Goal: Task Accomplishment & Management: Manage account settings

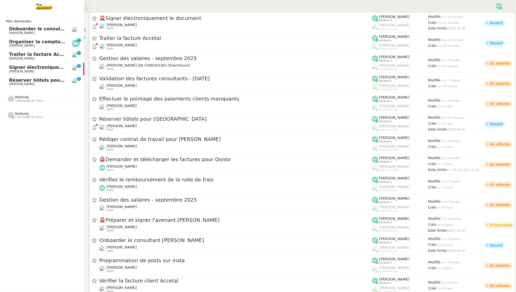
click at [24, 79] on span "Réserver hôtels pour [GEOGRAPHIC_DATA]" at bounding box center [62, 79] width 107 height 5
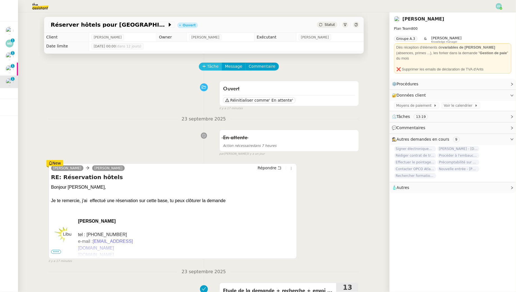
click at [212, 70] on button "Tâche" at bounding box center [210, 67] width 23 height 8
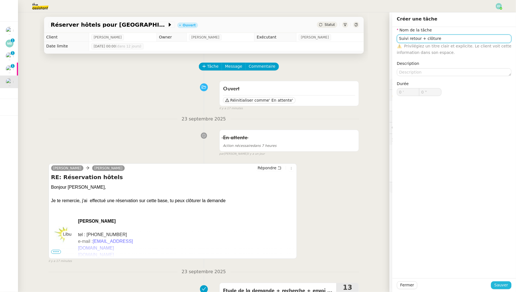
type input "Suivi retour + clôture"
click at [497, 285] on span "Sauver" at bounding box center [501, 285] width 14 height 6
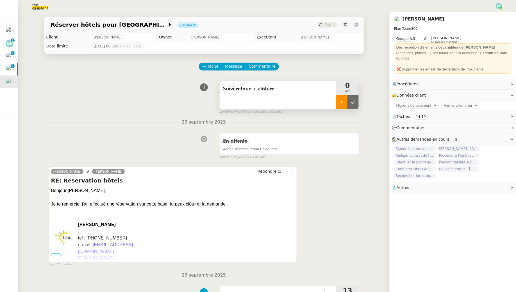
click at [340, 103] on icon at bounding box center [341, 102] width 4 height 4
click at [278, 172] on icon at bounding box center [279, 171] width 4 height 4
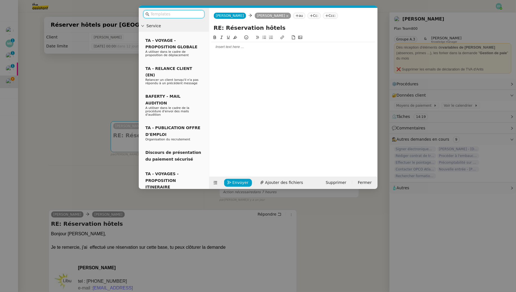
click at [186, 20] on div at bounding box center [174, 14] width 70 height 13
click at [186, 18] on div at bounding box center [174, 14] width 70 height 13
click at [183, 13] on input "text" at bounding box center [175, 14] width 51 height 6
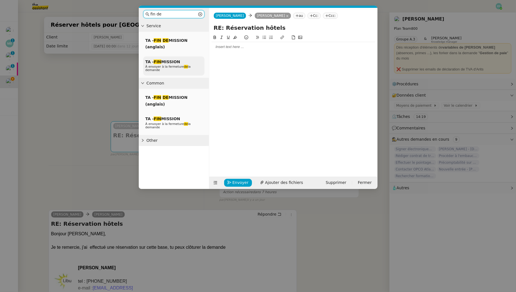
type input "fin de"
click at [178, 66] on span "À envoyer à la fermeture de la demande" at bounding box center [167, 68] width 45 height 7
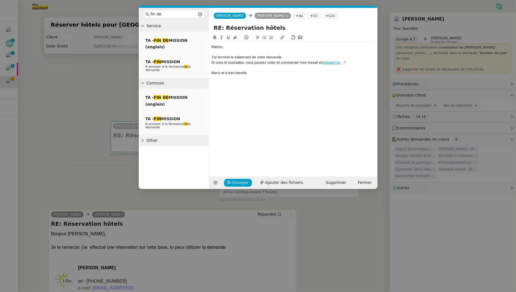
click at [231, 50] on div at bounding box center [293, 52] width 164 height 5
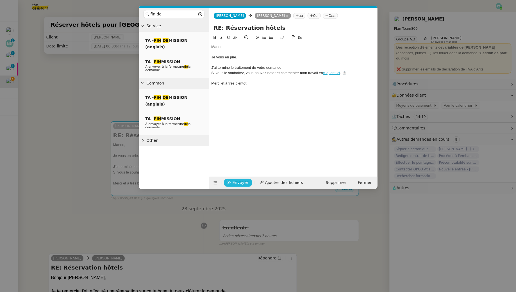
click at [243, 182] on span "Envoyer" at bounding box center [240, 182] width 16 height 6
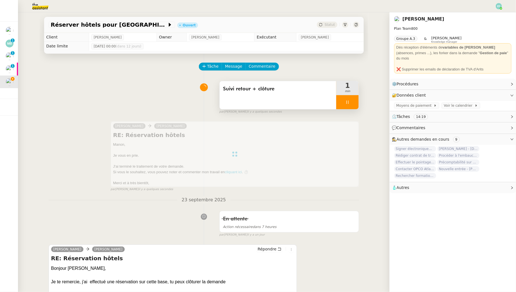
click at [351, 97] on div at bounding box center [347, 102] width 22 height 14
click at [355, 99] on button at bounding box center [352, 102] width 11 height 14
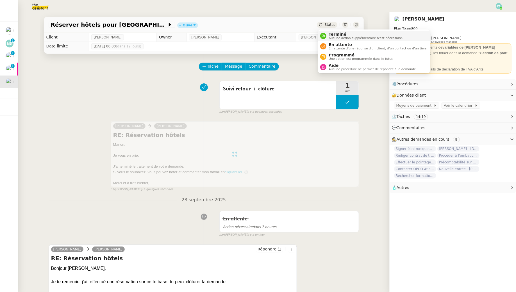
click at [336, 35] on span "Terminé" at bounding box center [365, 34] width 74 height 4
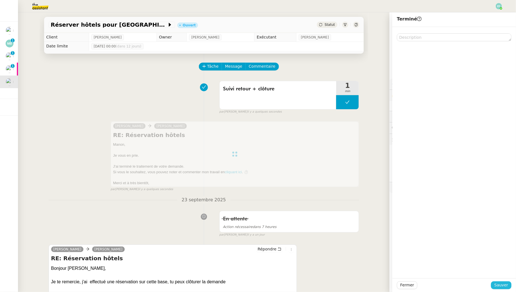
click at [502, 282] on span "Sauver" at bounding box center [501, 285] width 14 height 6
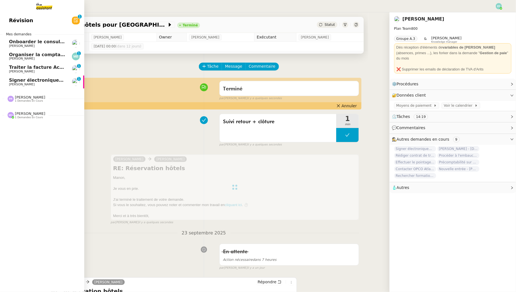
click at [12, 81] on span "Signer électroniquement le document" at bounding box center [57, 79] width 96 height 5
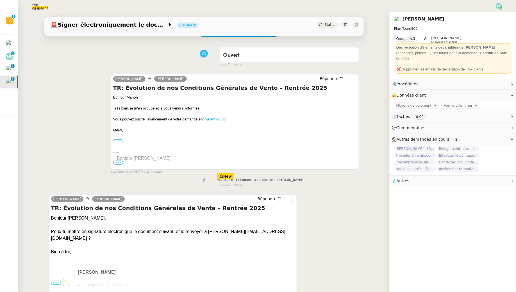
scroll to position [86, 0]
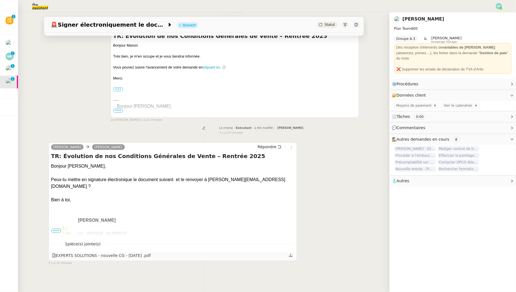
click at [292, 254] on icon at bounding box center [291, 255] width 4 height 4
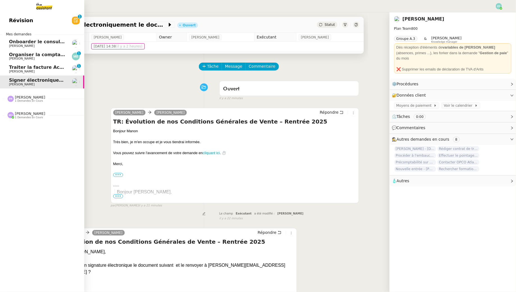
click at [4, 68] on link "Traiter la facture Accetal [PERSON_NAME] 0 1 2 3 4 5 6 7 8 9" at bounding box center [42, 69] width 84 height 13
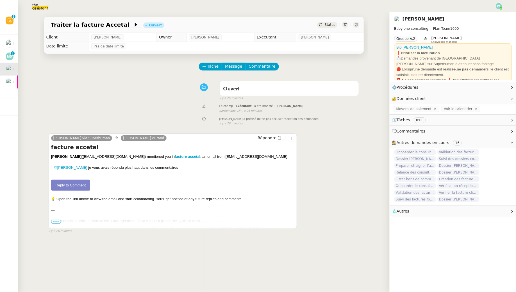
click at [80, 182] on link "Reply to Comment" at bounding box center [70, 185] width 39 height 11
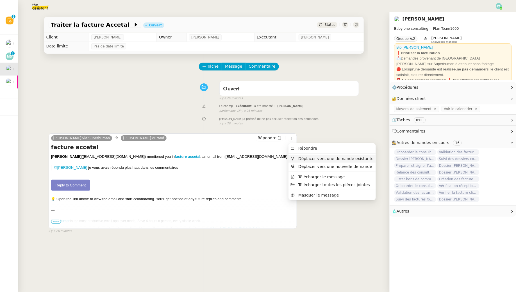
click at [293, 155] on li "Déplacer vers une demande existante" at bounding box center [331, 159] width 87 height 8
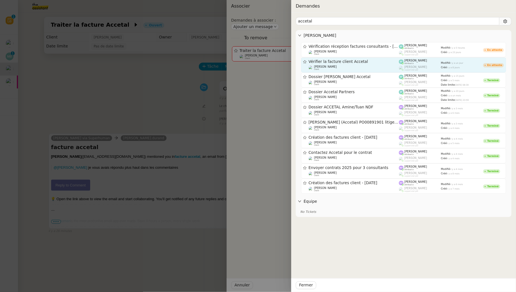
type input "accetal"
click at [381, 62] on span "Vérifier la facture client Accetal" at bounding box center [354, 62] width 90 height 4
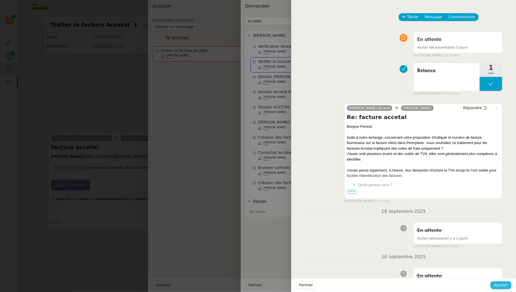
click at [501, 283] on span "Ajouter" at bounding box center [501, 285] width 14 height 6
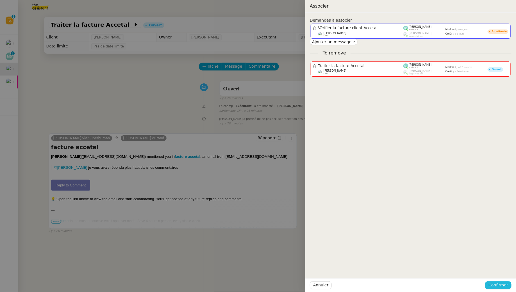
click at [502, 284] on span "Confirmer" at bounding box center [498, 285] width 20 height 6
click at [503, 268] on span "Ajouter" at bounding box center [499, 270] width 14 height 6
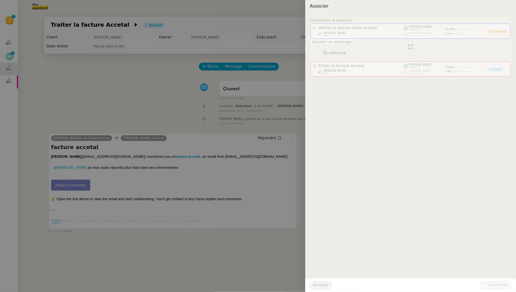
click at [504, 272] on div "Demandes à associer : Vérifier la facture client Accetal [PERSON_NAME] client […" at bounding box center [410, 152] width 211 height 279
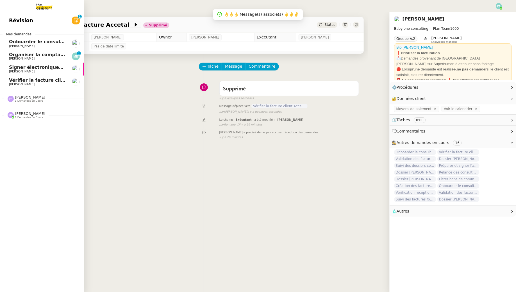
click at [11, 59] on span "[PERSON_NAME]" at bounding box center [22, 59] width 26 height 4
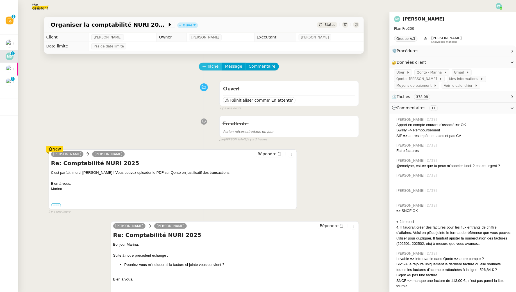
click at [208, 67] on span "Tâche" at bounding box center [213, 66] width 12 height 6
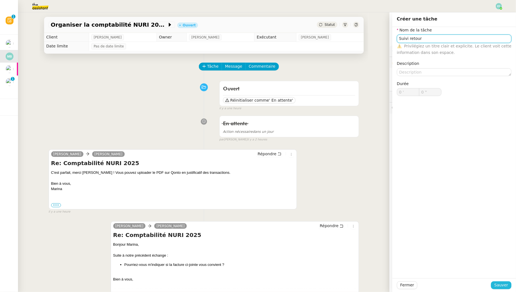
type input "Suivi retour"
click at [501, 285] on span "Sauver" at bounding box center [501, 285] width 14 height 6
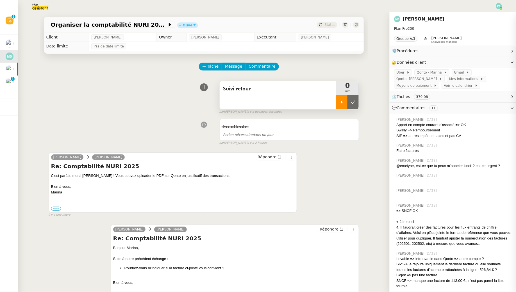
click at [339, 97] on div at bounding box center [341, 102] width 11 height 14
click at [271, 67] on button "Commentaire" at bounding box center [261, 67] width 33 height 8
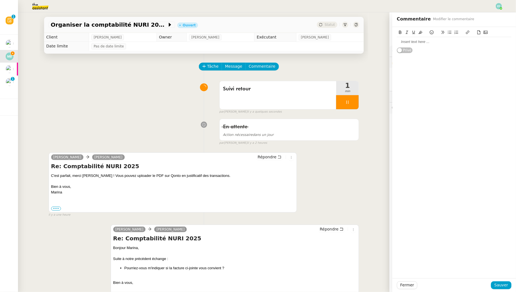
click at [419, 38] on div at bounding box center [454, 42] width 115 height 10
click at [504, 286] on span "Sauver" at bounding box center [501, 285] width 14 height 6
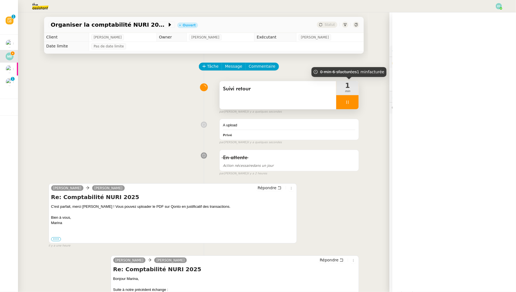
click at [348, 94] on div "1 min" at bounding box center [347, 88] width 22 height 14
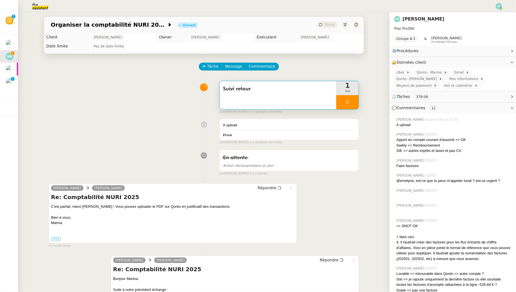
click at [351, 102] on div at bounding box center [347, 102] width 22 height 14
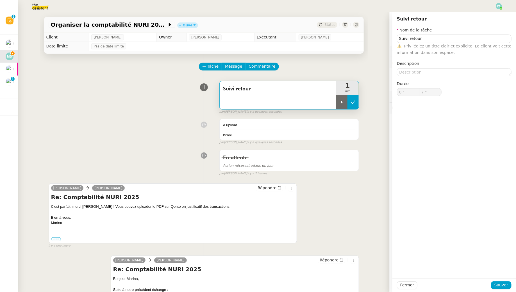
click at [352, 102] on icon at bounding box center [353, 102] width 4 height 4
type input "Suivi retour"
type input "0 '"
type input "6 ""
type input "Suivi retour"
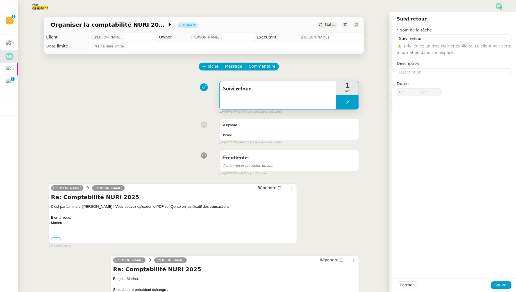
type input "0 '"
type input "6 ""
type input "Suivi retour"
type input "0 '"
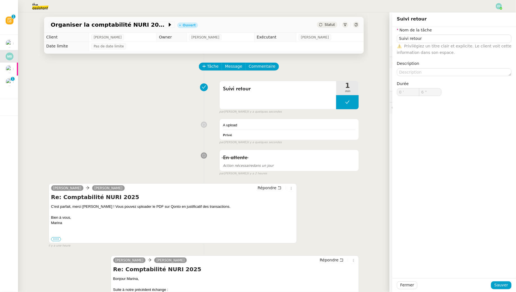
type input "6 ""
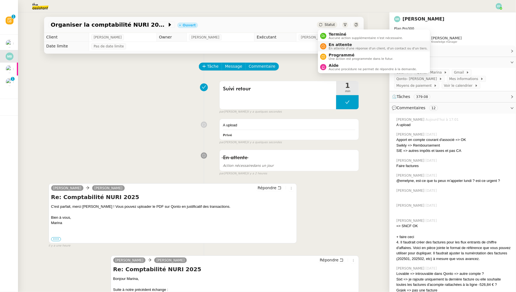
click at [330, 47] on span "En attente d'une réponse d'un client, d'un contact ou d'un tiers." at bounding box center [377, 48] width 99 height 3
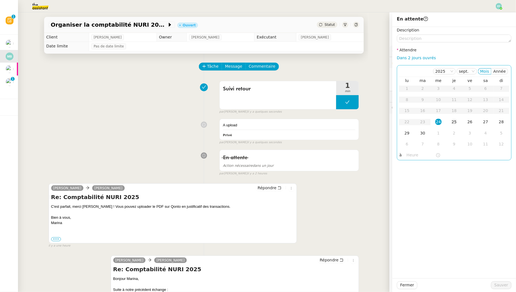
click at [453, 122] on div "25" at bounding box center [454, 122] width 6 height 6
click at [502, 287] on span "Sauver" at bounding box center [501, 285] width 14 height 6
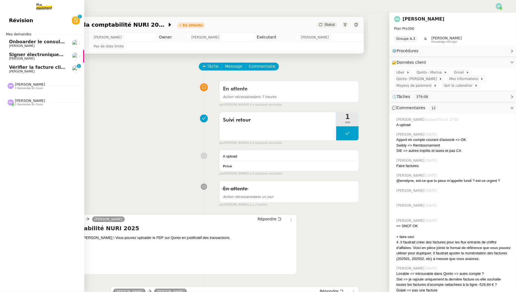
click at [24, 44] on span "Onboarder le consultant [PERSON_NAME]" at bounding box center [61, 41] width 105 height 5
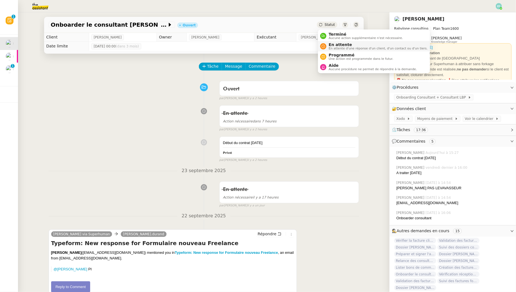
click at [332, 45] on span "En attente" at bounding box center [377, 44] width 99 height 4
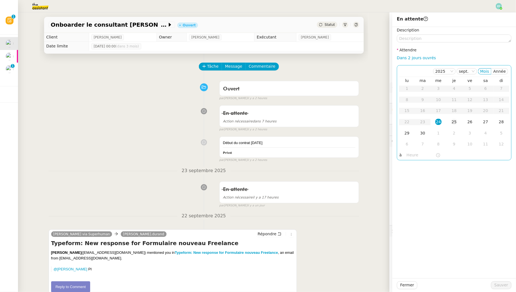
click at [453, 121] on div "25" at bounding box center [454, 122] width 6 height 6
click at [503, 284] on span "Sauver" at bounding box center [501, 285] width 14 height 6
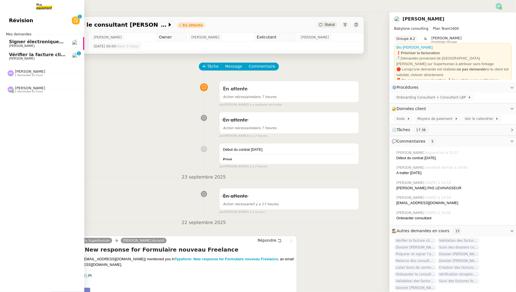
click at [23, 63] on div "[PERSON_NAME] 1 demandes en cours" at bounding box center [42, 71] width 84 height 16
click at [12, 60] on span "[PERSON_NAME]" at bounding box center [22, 59] width 26 height 4
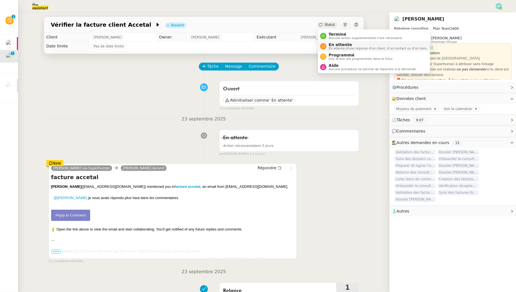
click at [332, 48] on span "En attente d'une réponse d'un client, d'un contact ou d'un tiers." at bounding box center [377, 48] width 99 height 3
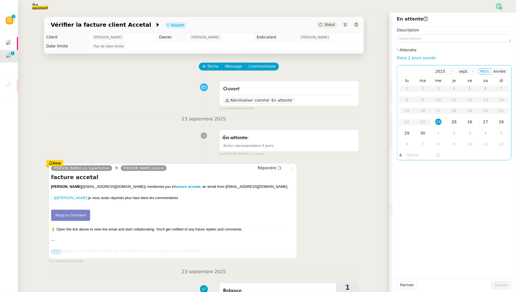
click at [456, 121] on div "25" at bounding box center [454, 122] width 6 height 6
click at [504, 283] on span "Sauver" at bounding box center [501, 285] width 14 height 6
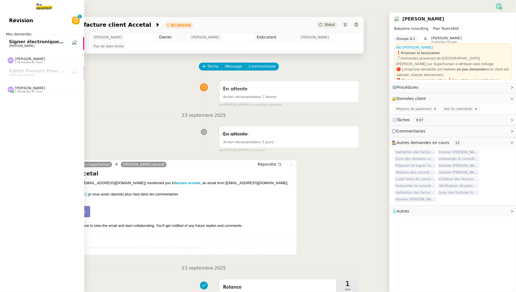
click at [13, 42] on span "Signer électroniquement le document" at bounding box center [57, 41] width 96 height 5
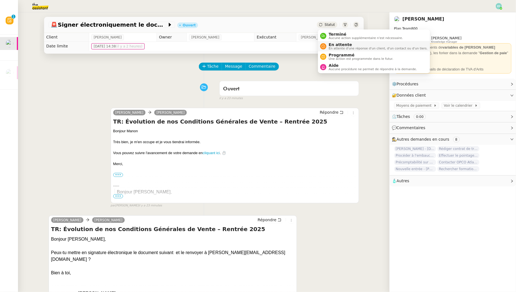
click at [333, 43] on span "En attente" at bounding box center [377, 44] width 99 height 4
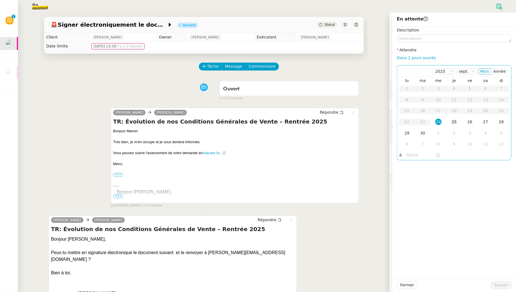
click at [456, 120] on div "25" at bounding box center [454, 122] width 6 height 6
click at [503, 286] on span "Sauver" at bounding box center [501, 285] width 14 height 6
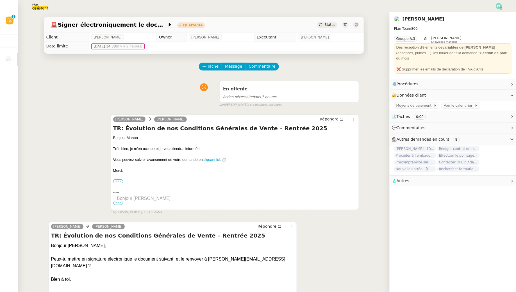
click at [497, 7] on img at bounding box center [498, 6] width 6 height 6
click at [493, 16] on li "Suivi" at bounding box center [483, 16] width 36 height 8
